Goal: Information Seeking & Learning: Learn about a topic

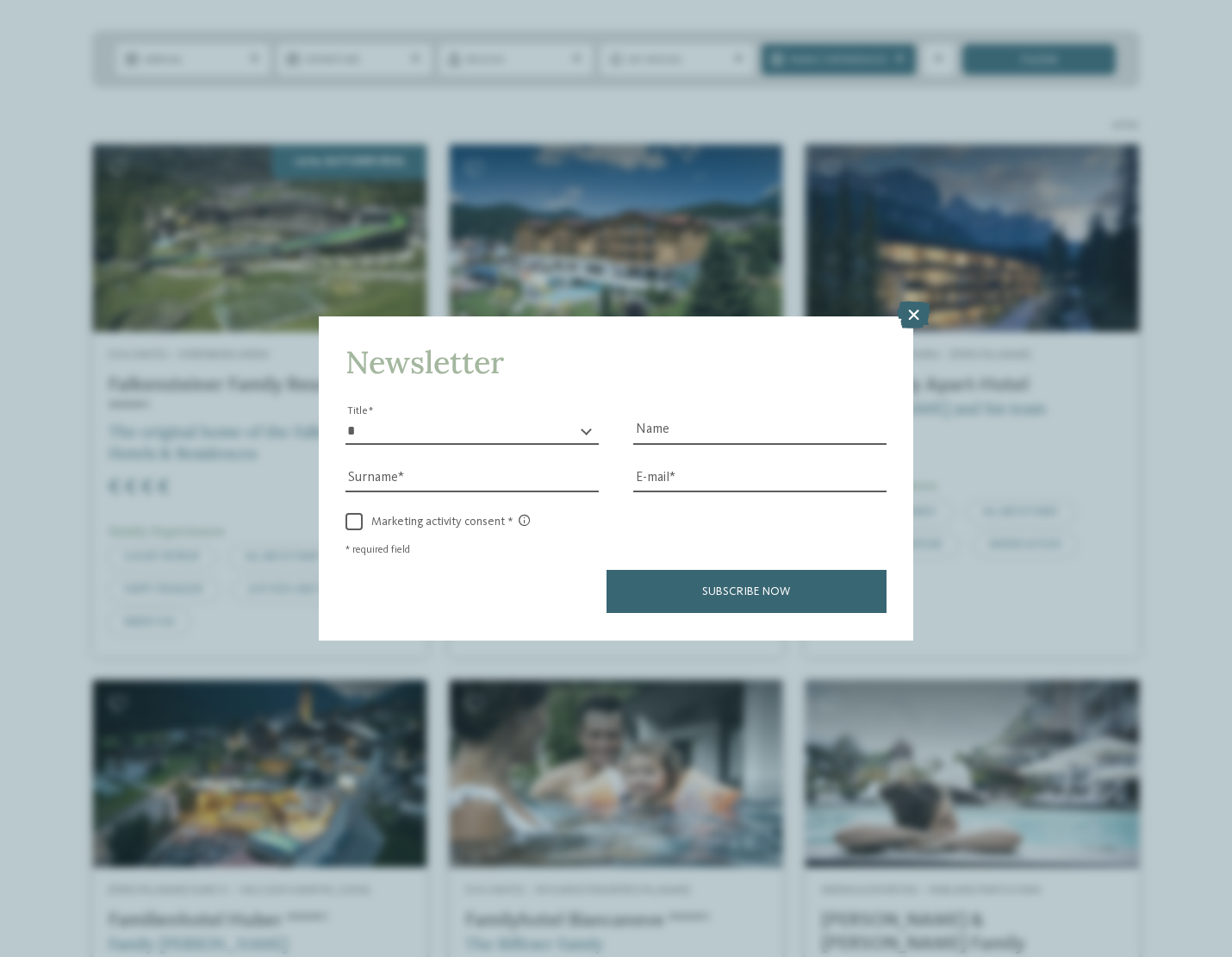
click at [919, 312] on icon at bounding box center [913, 315] width 34 height 28
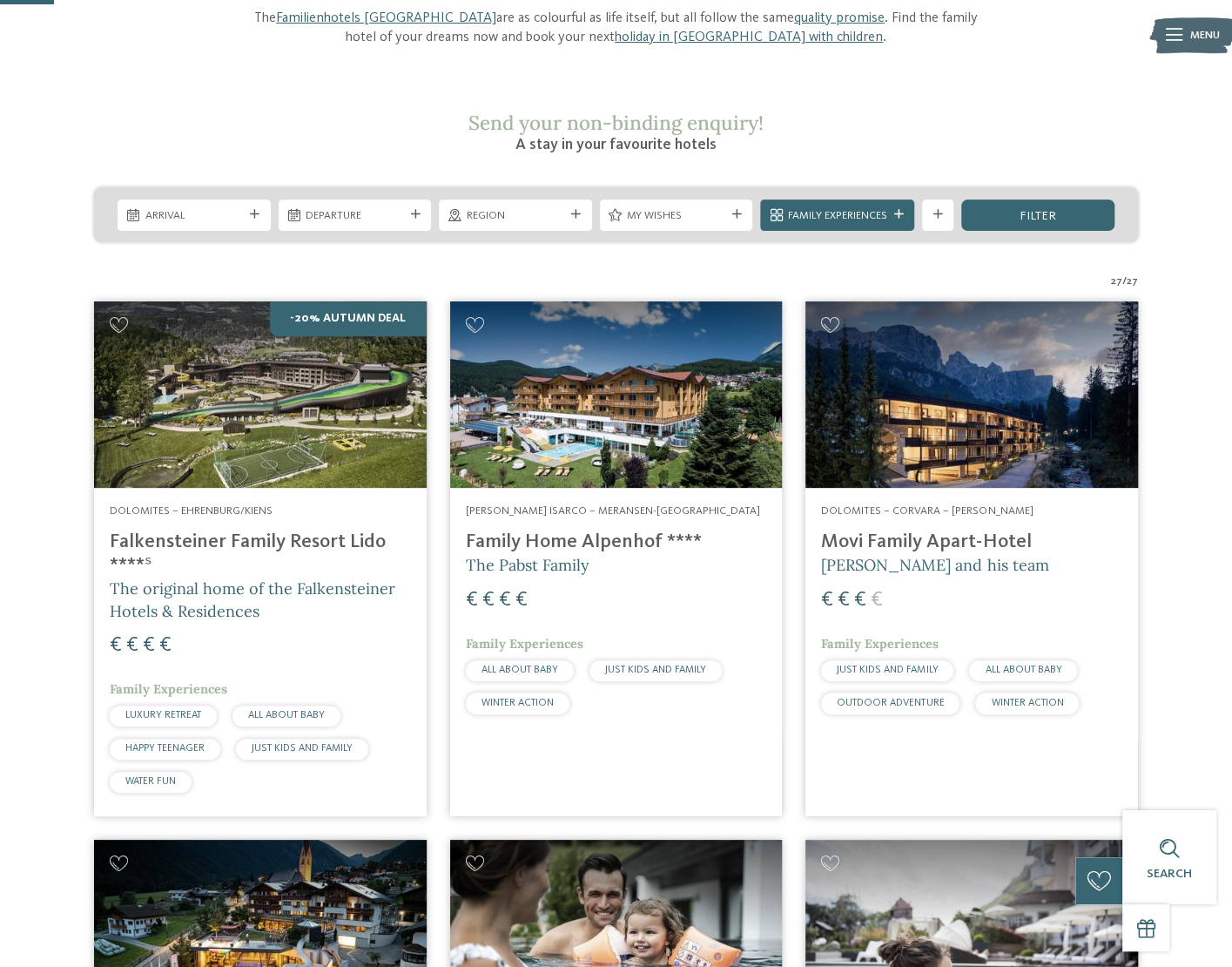
scroll to position [242, 0]
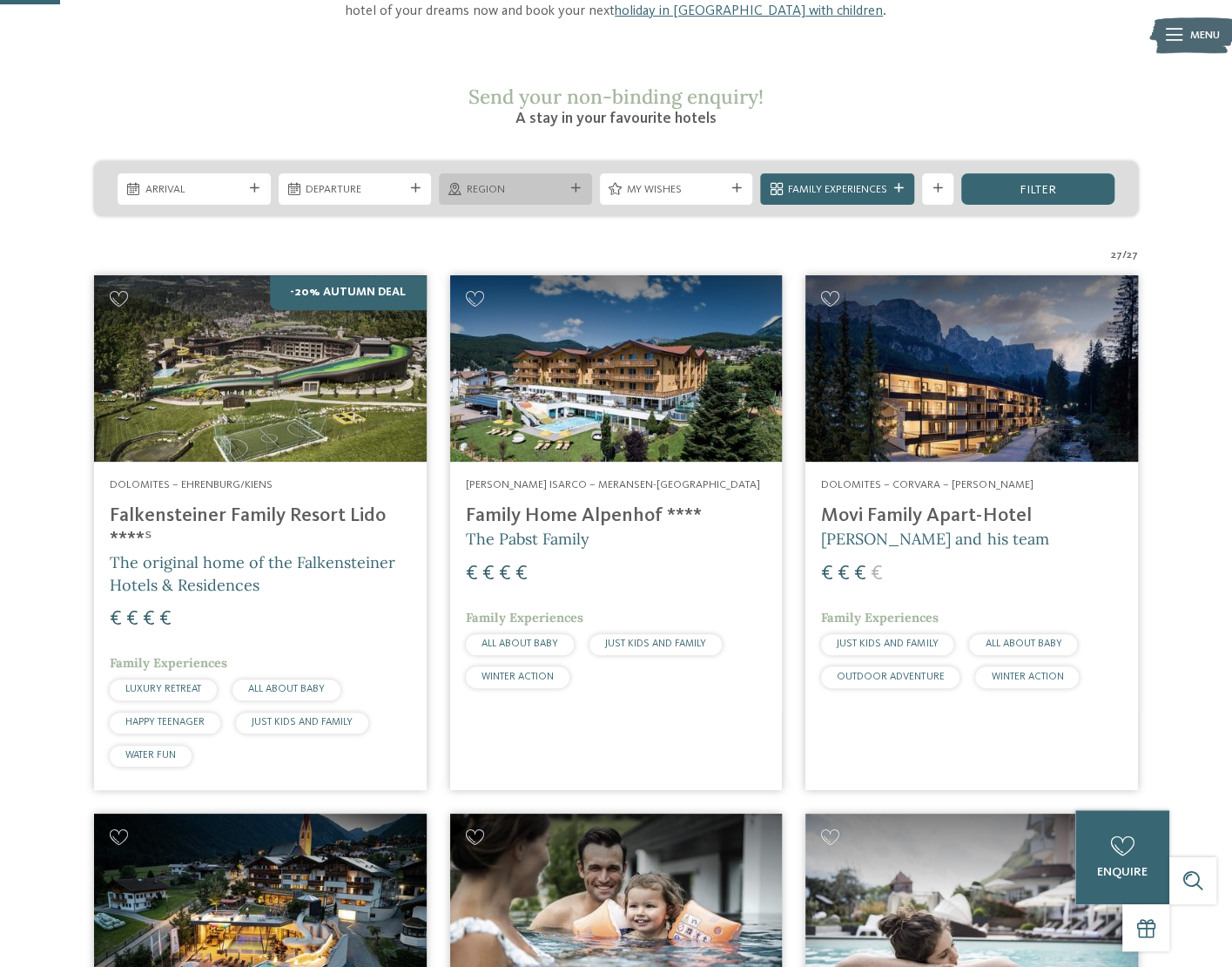
click at [579, 183] on div at bounding box center [576, 188] width 16 height 10
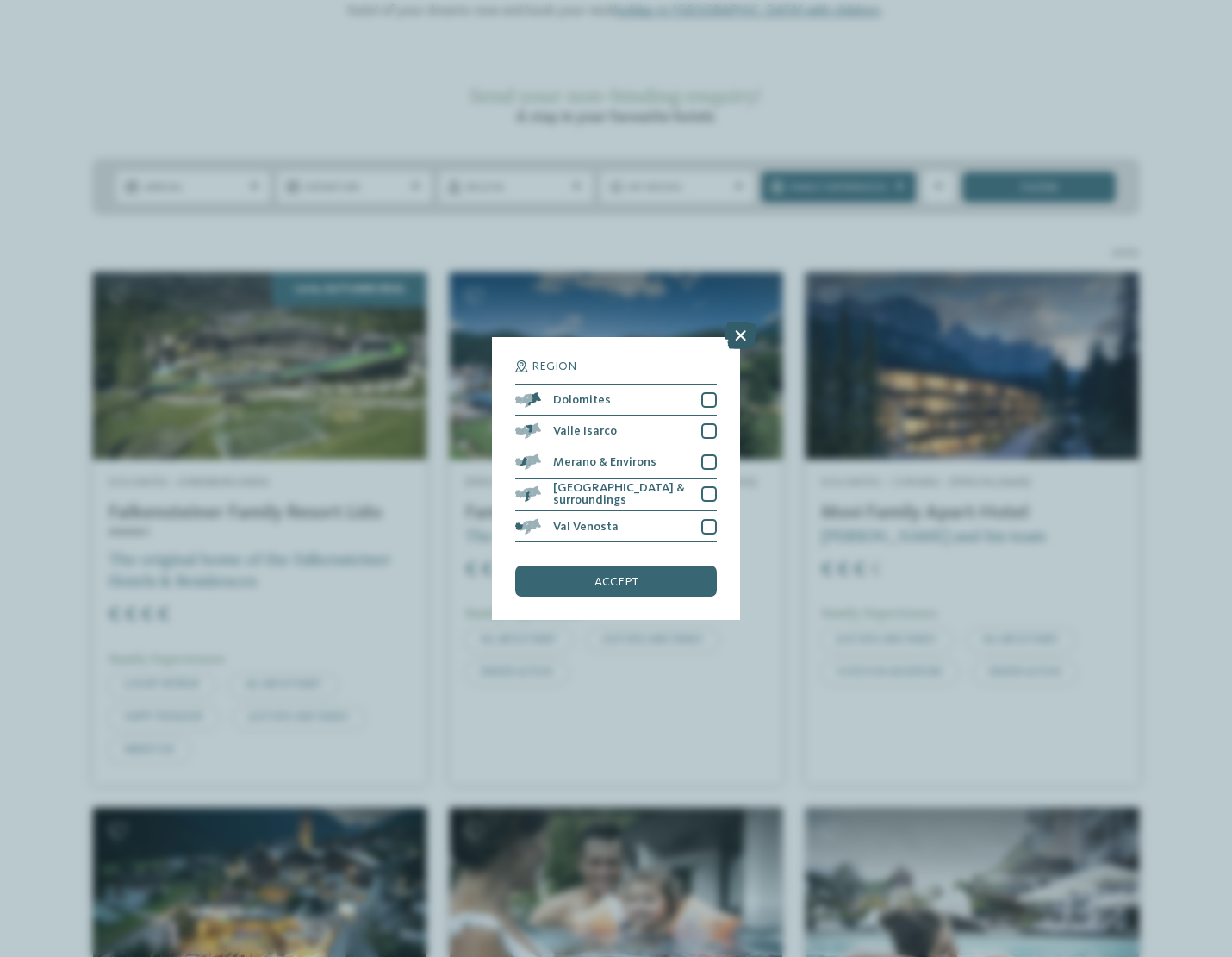
click at [740, 344] on icon at bounding box center [741, 335] width 34 height 28
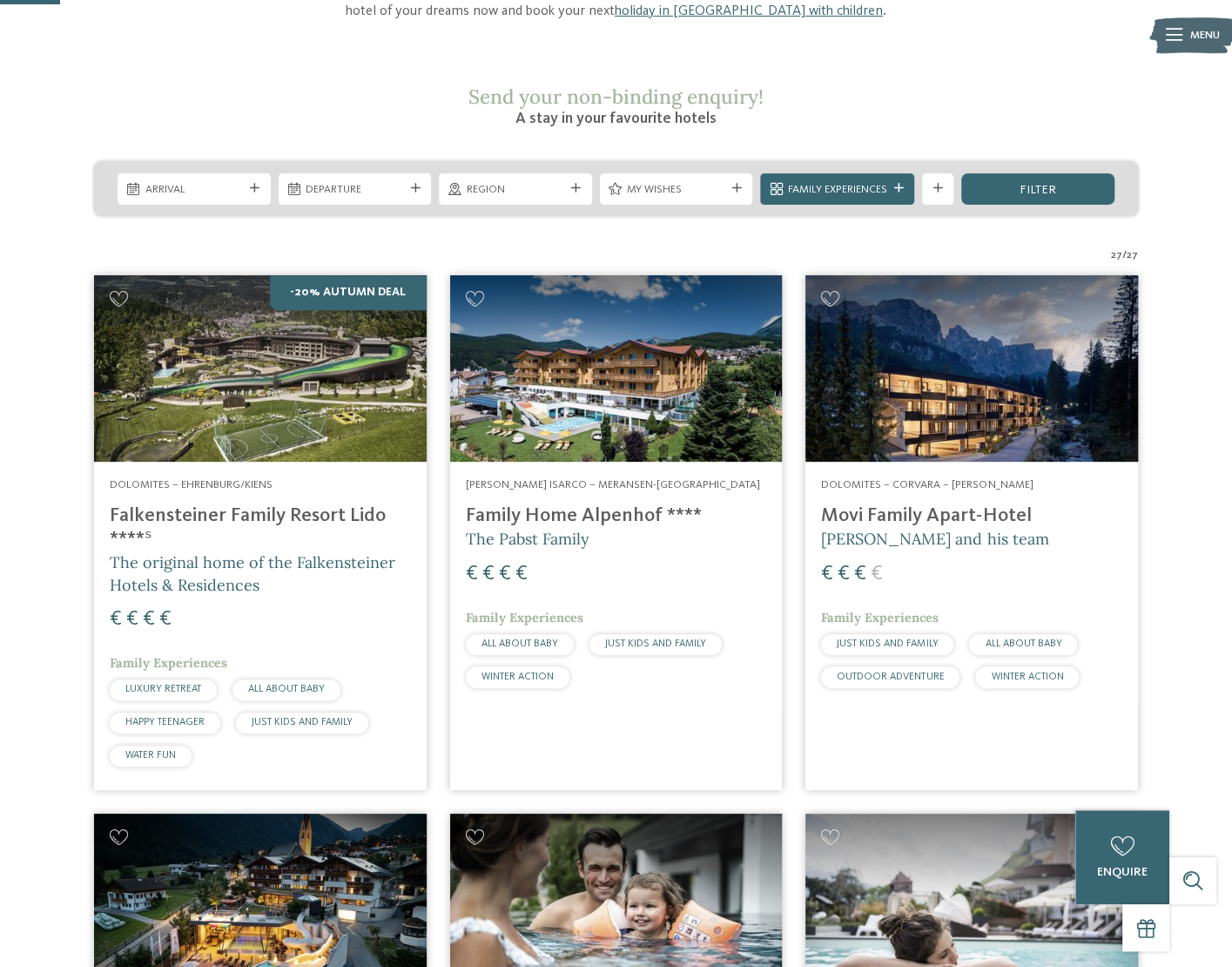
click at [908, 504] on h4 "Movi Family Apart-Hotel" at bounding box center [971, 516] width 301 height 23
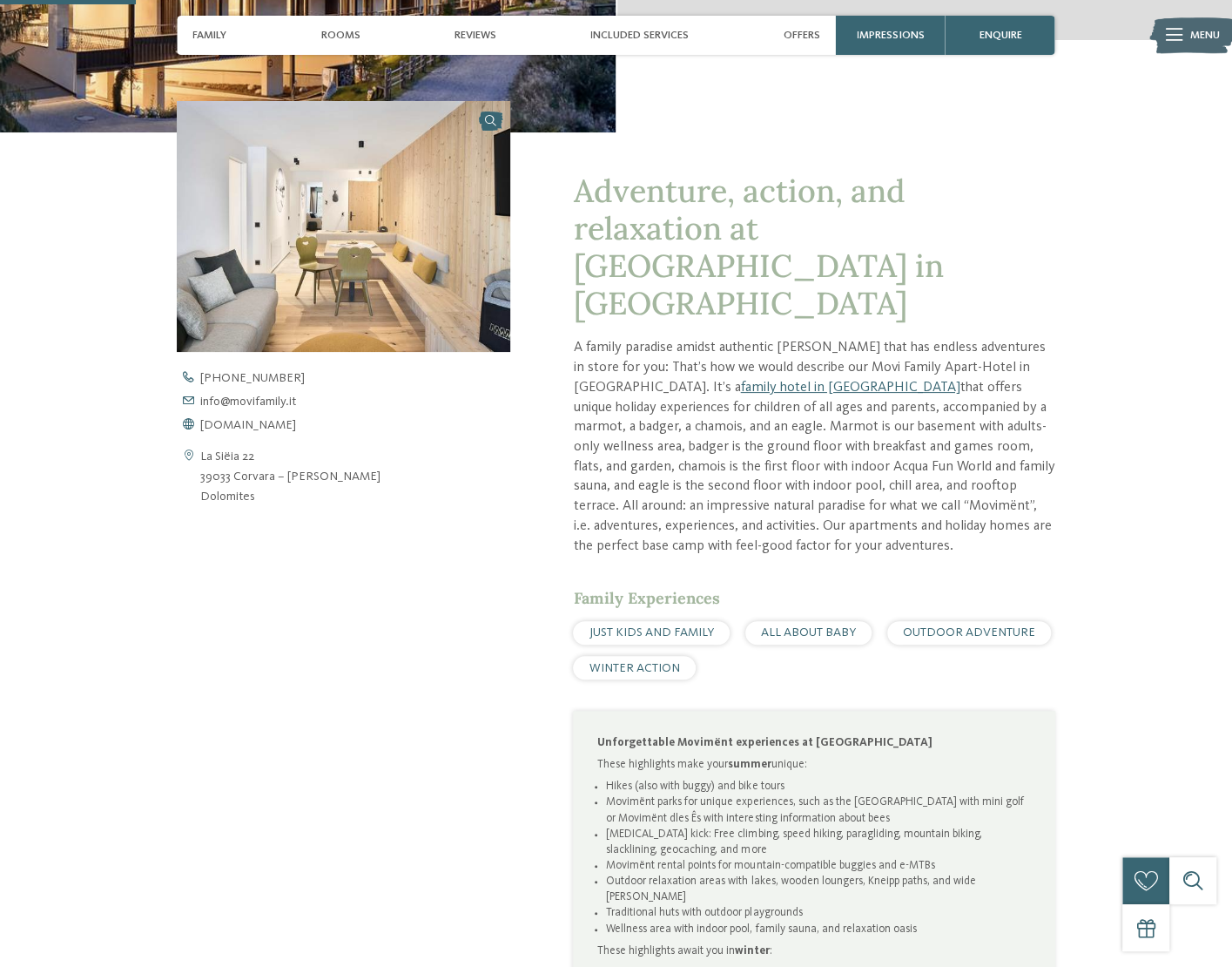
scroll to position [601, 0]
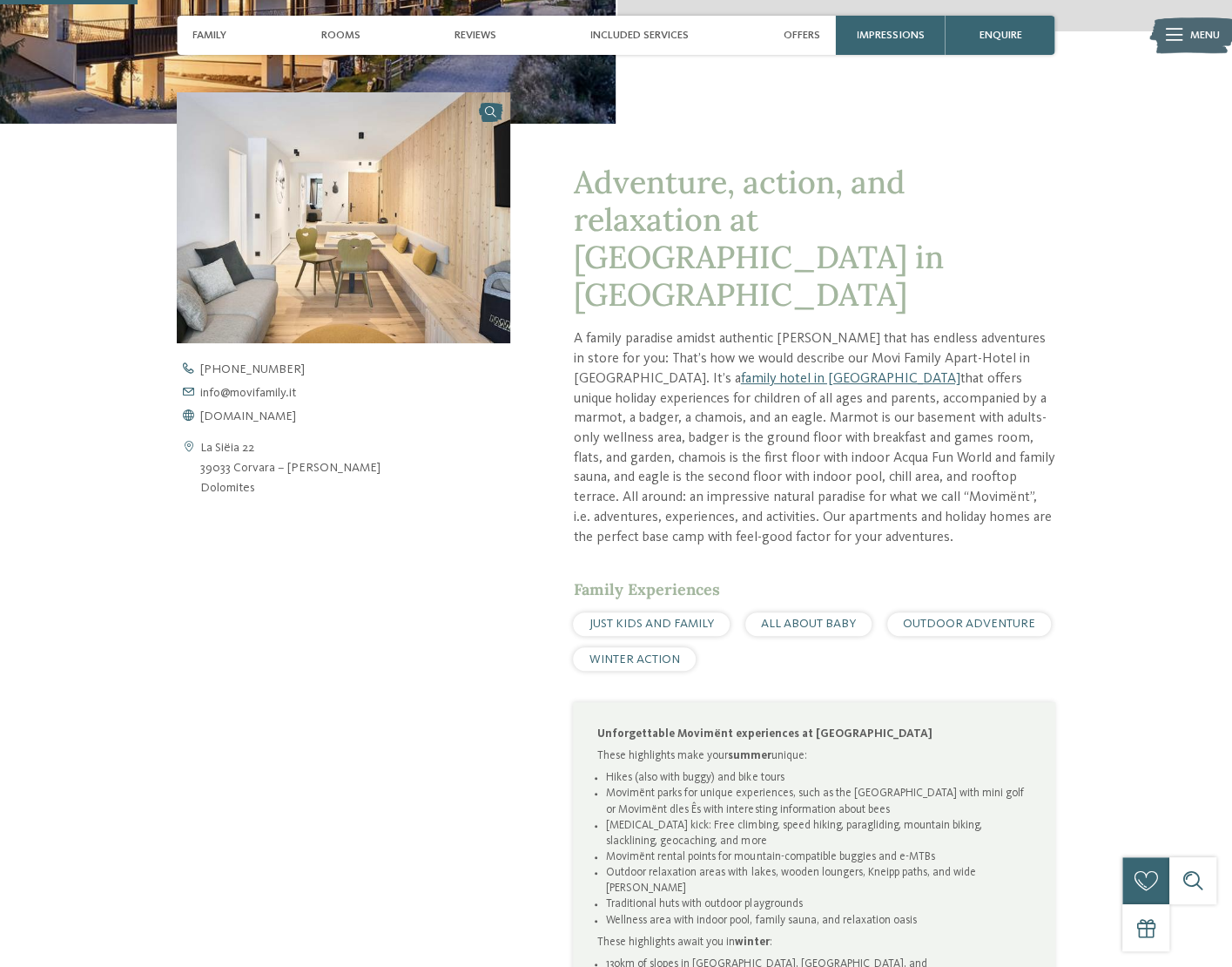
drag, startPoint x: 574, startPoint y: 382, endPoint x: 753, endPoint y: 501, distance: 214.9
click at [753, 501] on p "A family paradise amidst authentic Alta Badia that has endless adventures in st…" at bounding box center [813, 437] width 481 height 218
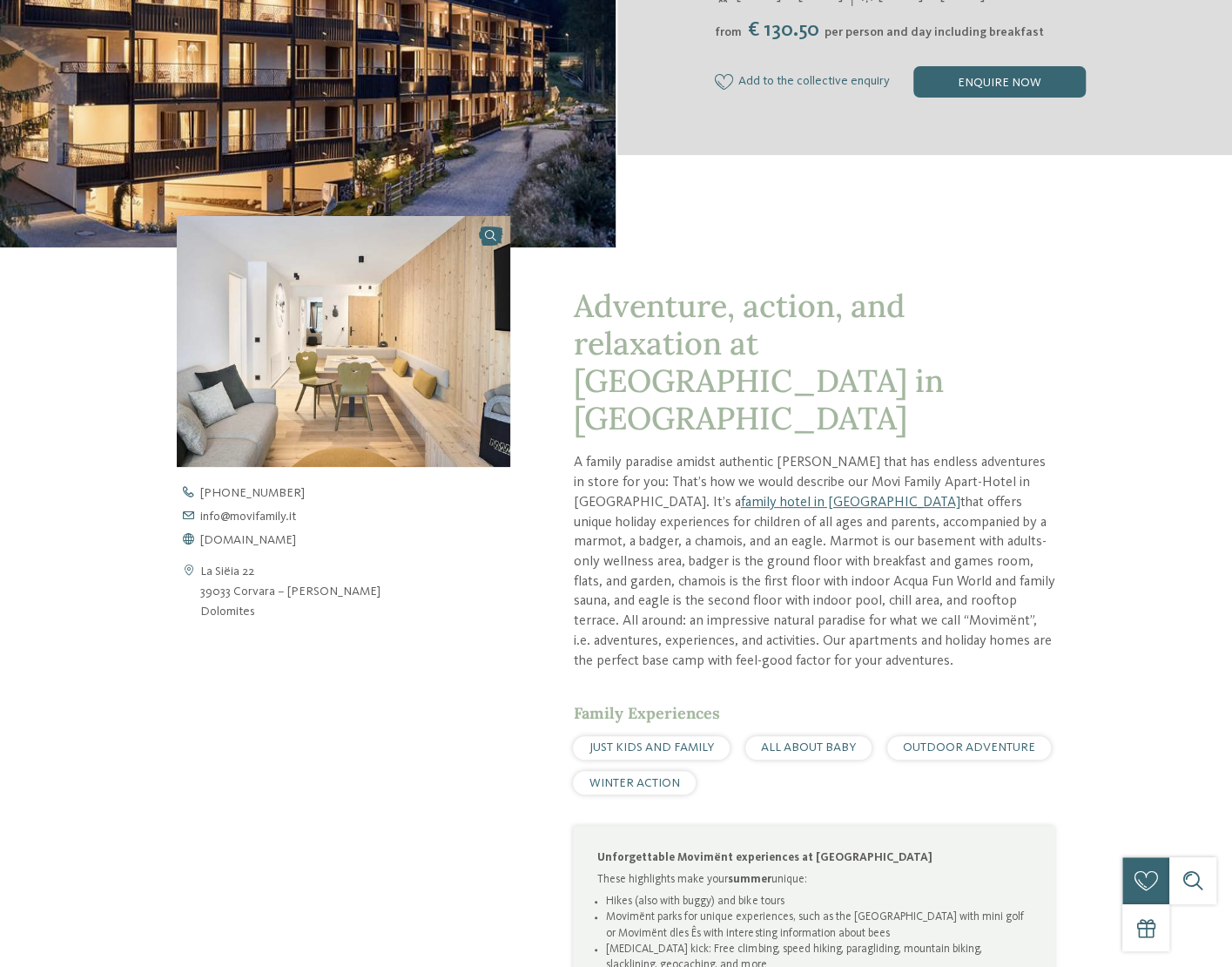
scroll to position [0, 0]
